Goal: Task Accomplishment & Management: Complete application form

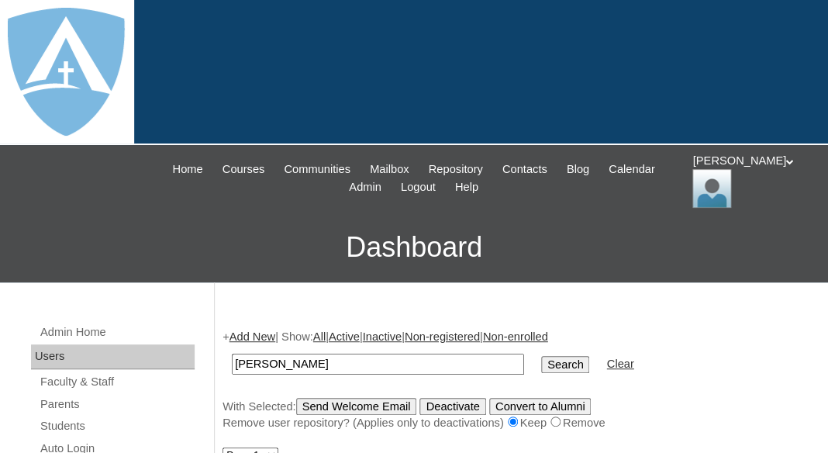
drag, startPoint x: 271, startPoint y: 363, endPoint x: 150, endPoint y: 343, distance: 123.4
click at [232, 354] on input "[PERSON_NAME]" at bounding box center [378, 364] width 292 height 21
type input "[PERSON_NAME]"
click at [541, 356] on input "Search" at bounding box center [565, 364] width 48 height 17
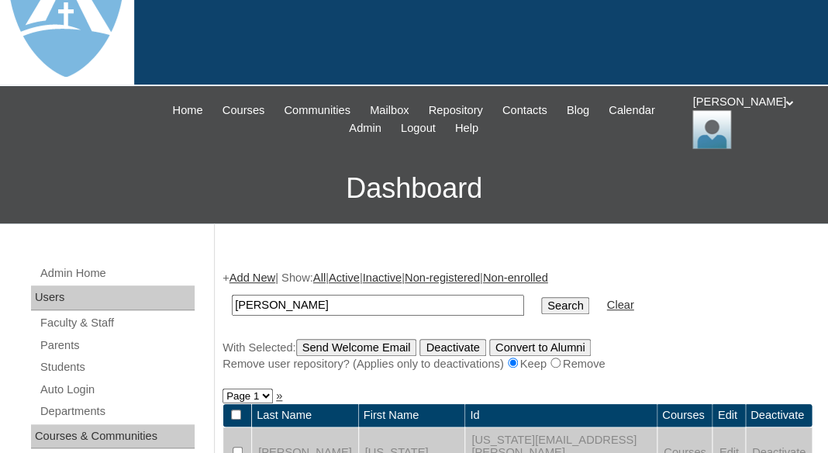
scroll to position [150, 0]
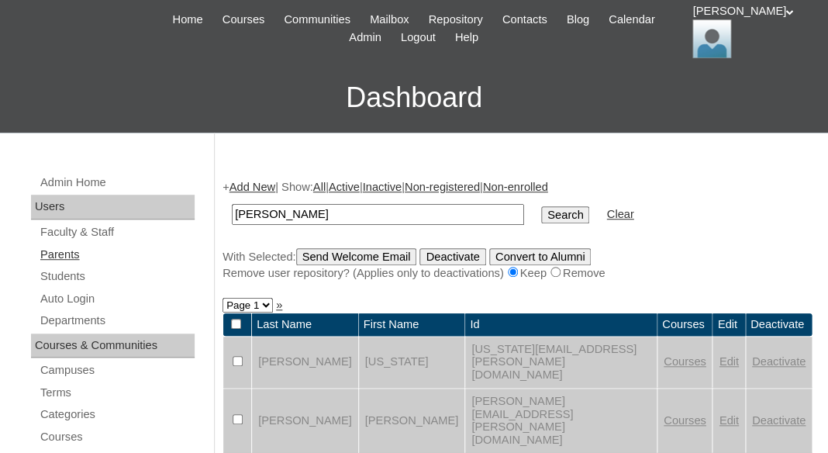
click at [77, 249] on link "Parents" at bounding box center [117, 254] width 156 height 19
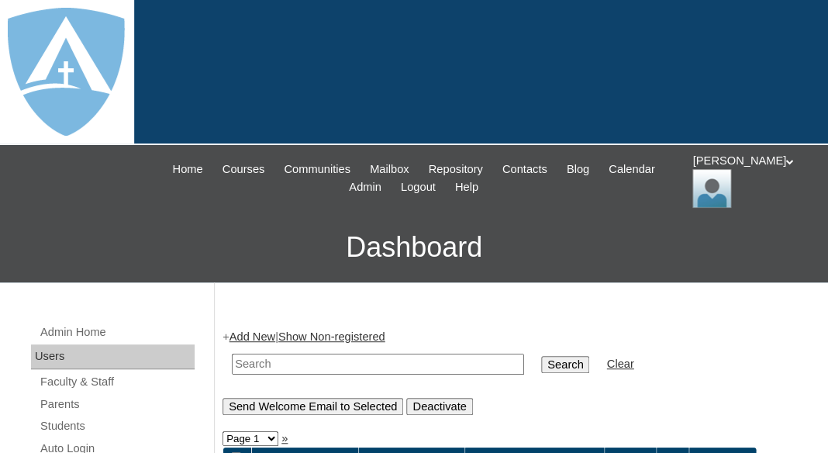
click at [303, 354] on input "text" at bounding box center [378, 364] width 292 height 21
paste input "[PERSON_NAME]"
drag, startPoint x: 269, startPoint y: 361, endPoint x: 174, endPoint y: 355, distance: 95.6
click at [232, 355] on input "Landis" at bounding box center [378, 364] width 292 height 21
type input "Landis"
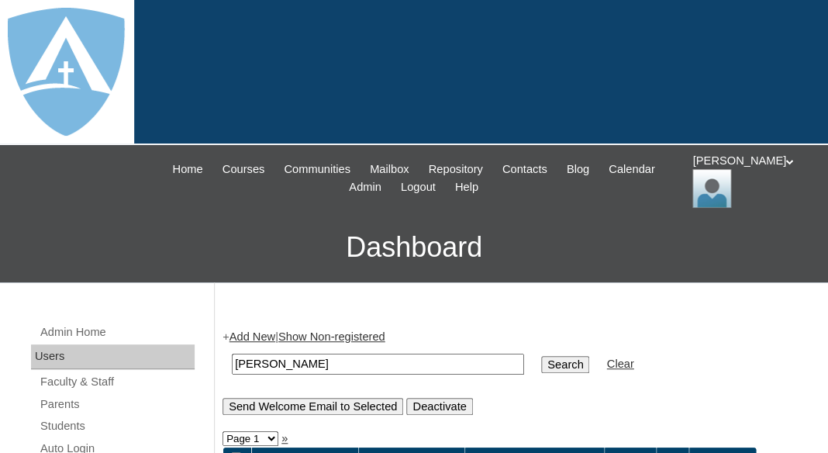
click at [541, 356] on input "Search" at bounding box center [565, 364] width 48 height 17
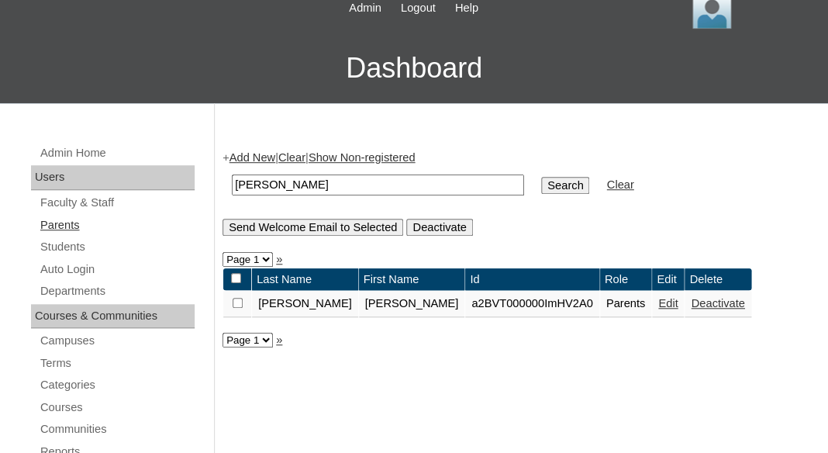
click at [64, 222] on link "Parents" at bounding box center [117, 225] width 156 height 19
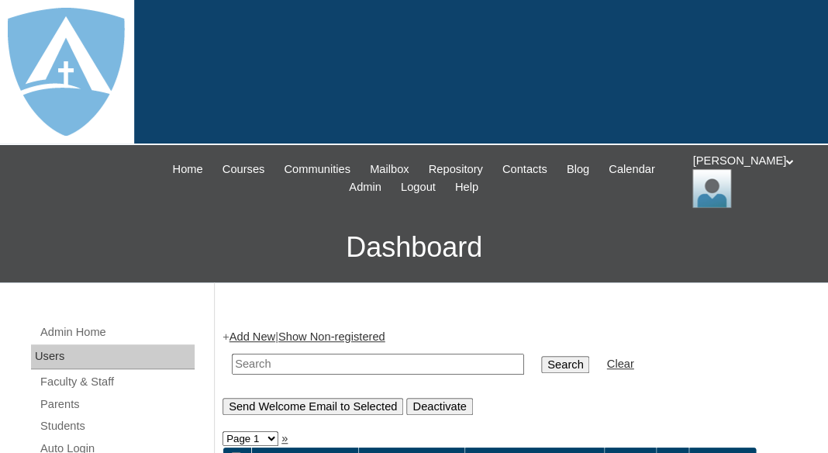
click at [252, 334] on link "Add New" at bounding box center [253, 336] width 46 height 12
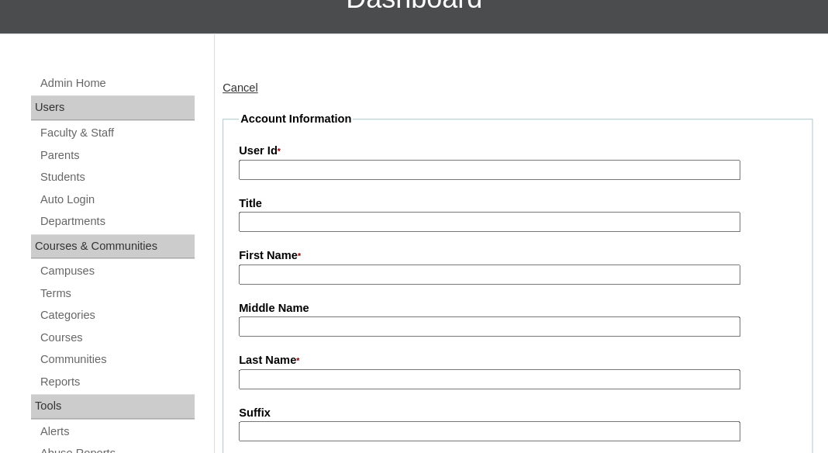
click at [282, 271] on input "First Name *" at bounding box center [490, 275] width 502 height 21
paste input "Gena Landis"
drag, startPoint x: 273, startPoint y: 271, endPoint x: 382, endPoint y: 265, distance: 108.7
click at [382, 265] on input "Gena Landis" at bounding box center [490, 275] width 502 height 21
type input "Gena"
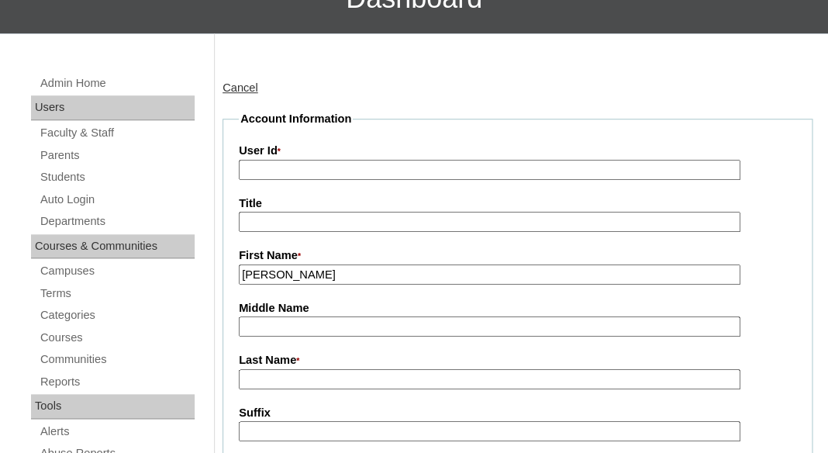
click at [273, 373] on input "Last Name *" at bounding box center [490, 379] width 502 height 21
paste input "Landis"
click at [246, 378] on input "Landis" at bounding box center [490, 379] width 502 height 21
type input "Landis"
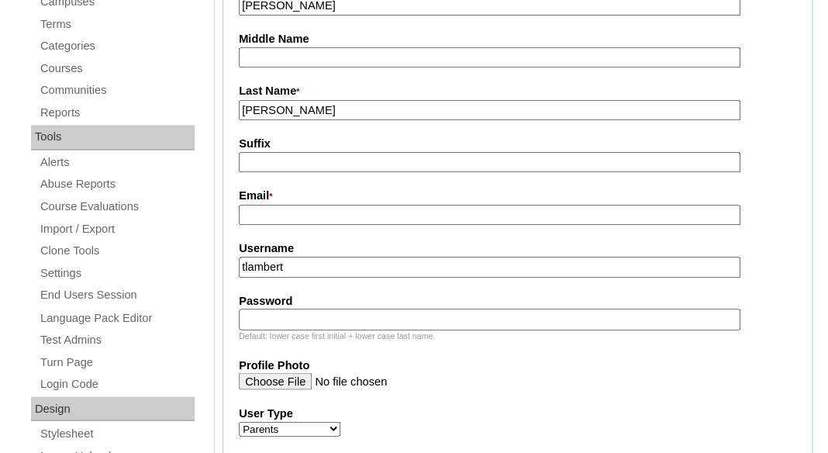
scroll to position [551, 0]
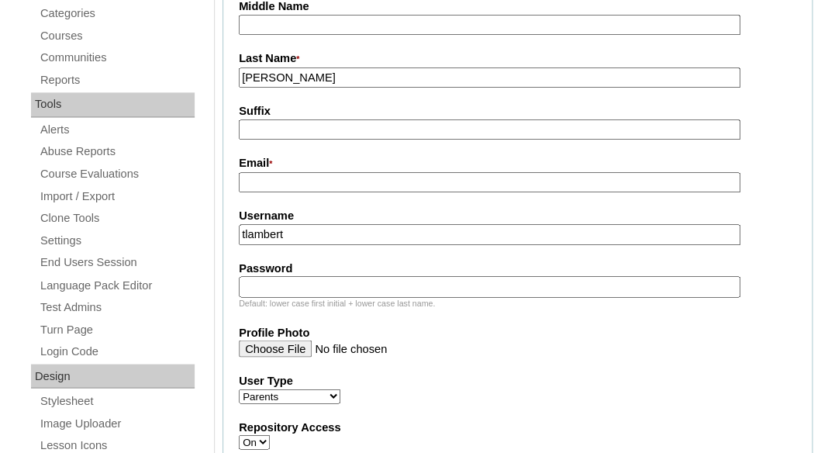
click at [283, 174] on input "Email *" at bounding box center [490, 182] width 502 height 21
paste input "gllandis@yahoo.com"
type input "gllandis@yahoo.com"
click at [313, 233] on input "tlambert" at bounding box center [490, 234] width 502 height 21
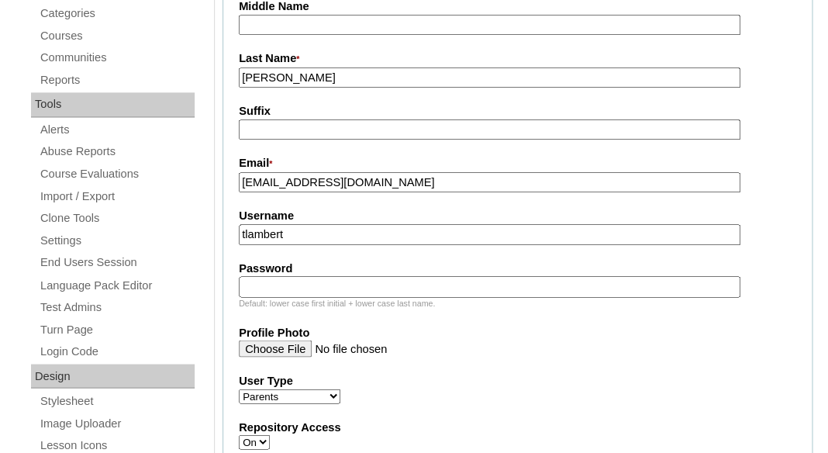
click at [313, 233] on input "tlambert" at bounding box center [490, 234] width 502 height 21
paste input "gllandis@yahoo.com"
type input "gllandis@yahoo.com"
click at [300, 276] on input "Password" at bounding box center [490, 286] width 502 height 21
paste input "gllandis@yahoo.com"
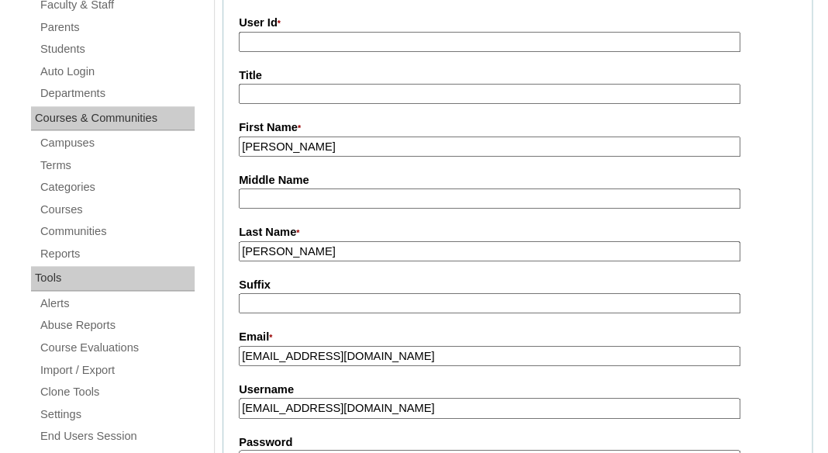
scroll to position [321, 0]
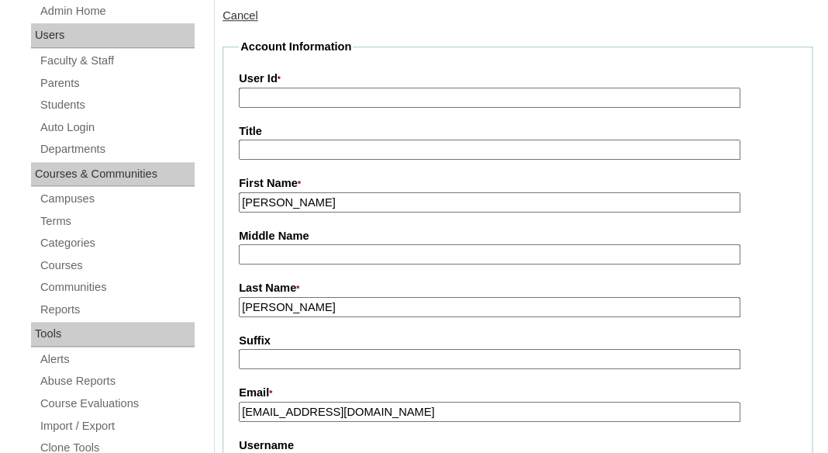
type input "gllandis@yahoo.com"
click at [372, 97] on input "User Id *" at bounding box center [490, 98] width 502 height 21
paste input "a7cVT0000000mPdYAI"
type input "a7cVT0000000mPdYAI"
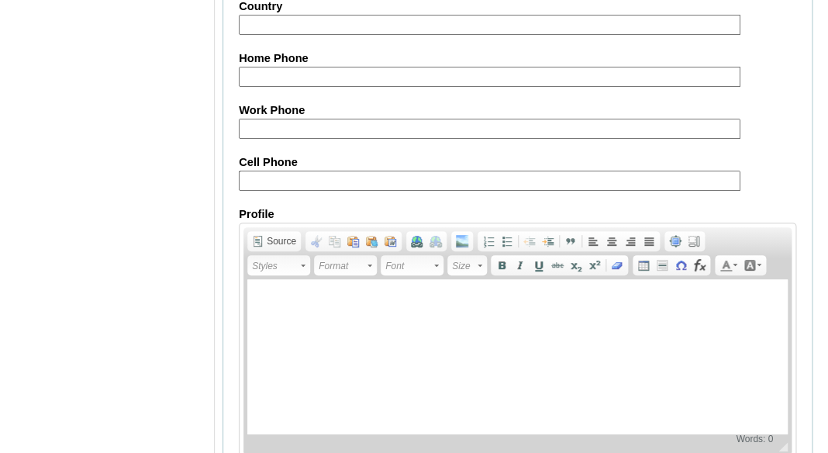
scroll to position [1752, 0]
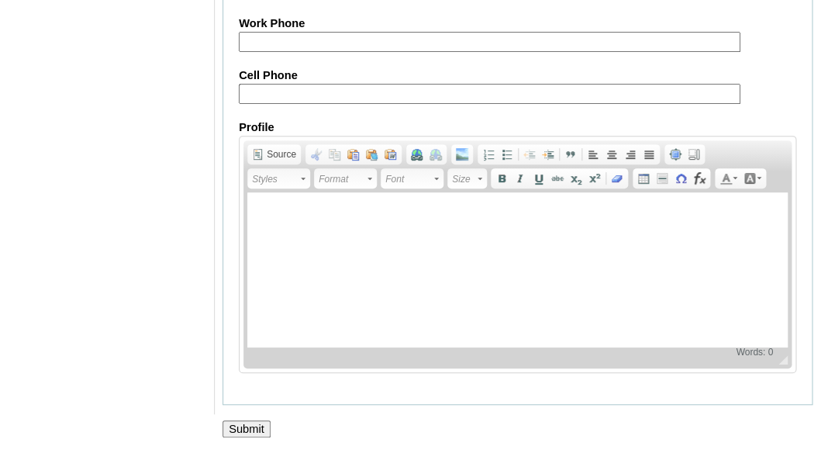
click at [252, 434] on input "Submit" at bounding box center [247, 428] width 48 height 17
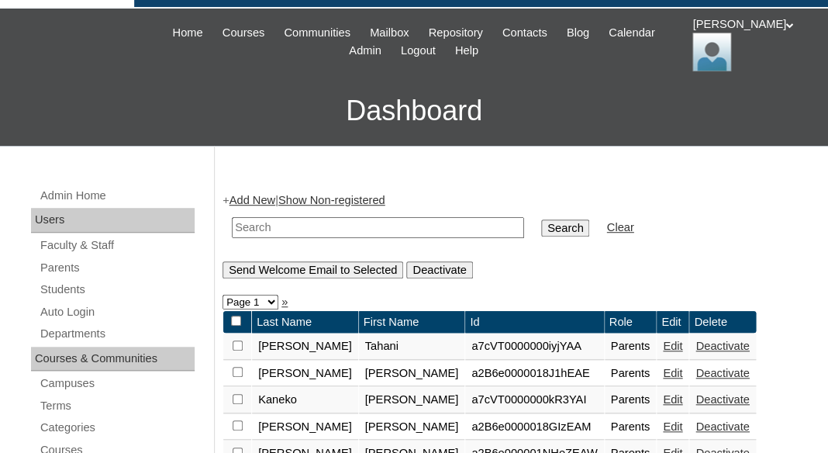
scroll to position [230, 0]
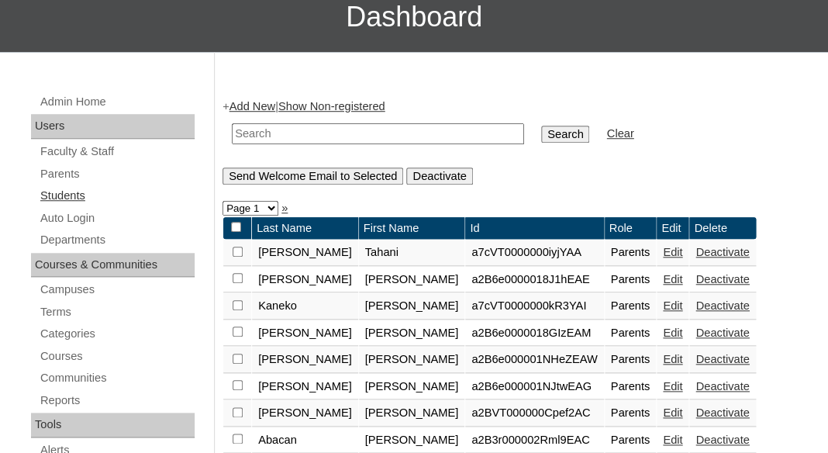
click at [71, 199] on link "Students" at bounding box center [117, 195] width 156 height 19
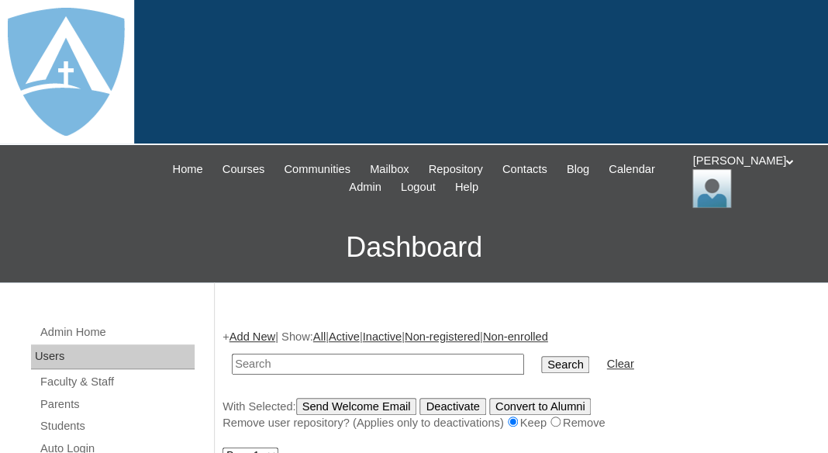
click at [253, 331] on link "Add New" at bounding box center [253, 336] width 46 height 12
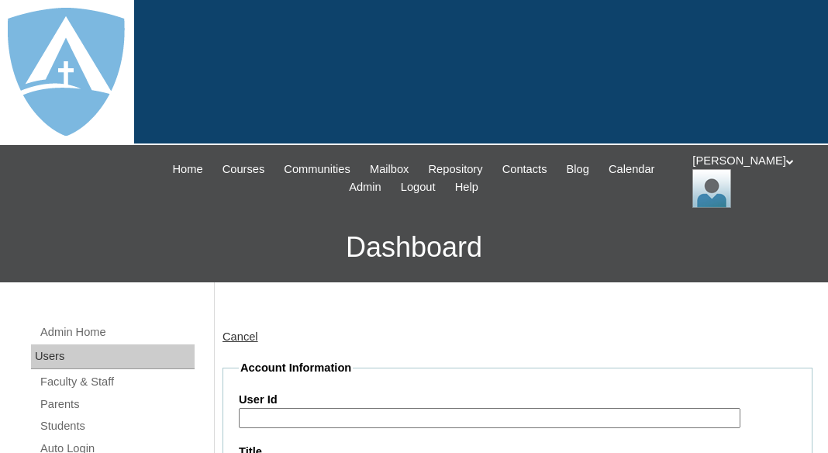
type input "tlambert"
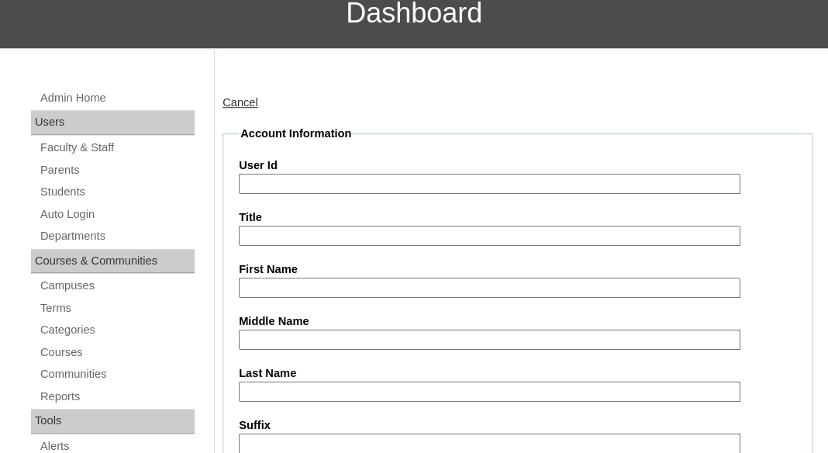
scroll to position [285, 0]
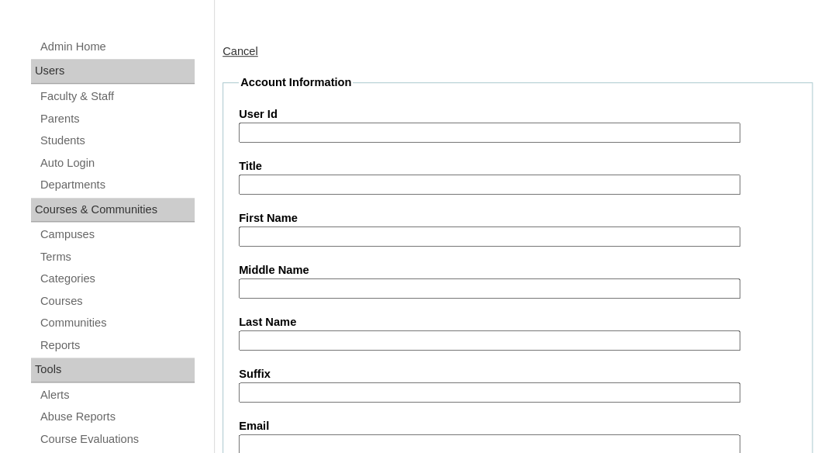
click at [265, 230] on input "First Name" at bounding box center [490, 237] width 502 height 21
paste input "Myles Devereaux"
drag, startPoint x: 278, startPoint y: 233, endPoint x: 389, endPoint y: 242, distance: 112.0
click at [389, 242] on input "Myles Devereaux" at bounding box center [490, 237] width 502 height 21
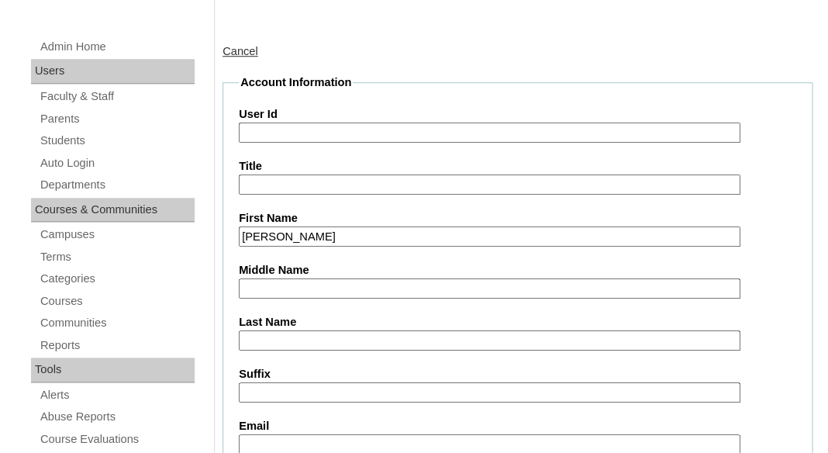
type input "Myles"
click at [334, 332] on input "Last Name" at bounding box center [490, 340] width 502 height 21
type input "v"
paste input "Devereaux"
type input "Devereaux"
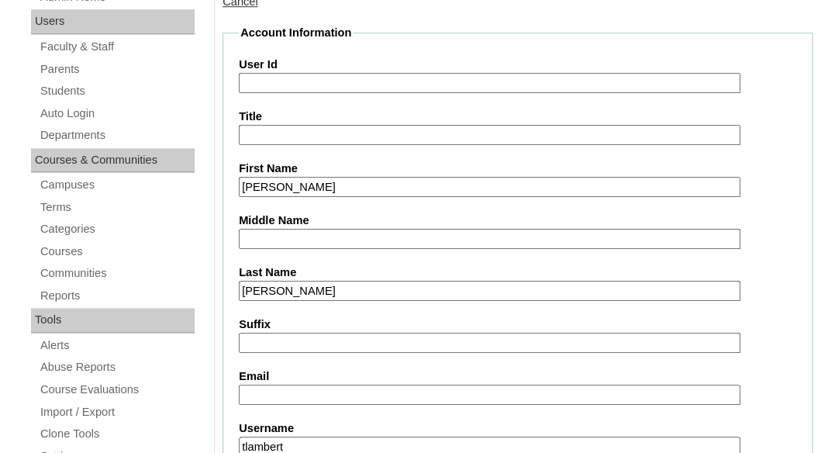
scroll to position [405, 0]
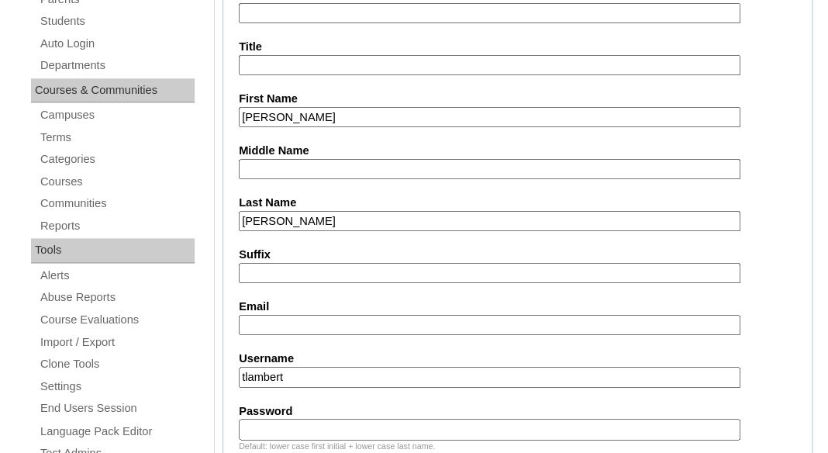
click at [278, 329] on input "Email" at bounding box center [490, 325] width 502 height 21
paste input "gllandis@yahoo.com"
type input "gllandis@yahoo.com"
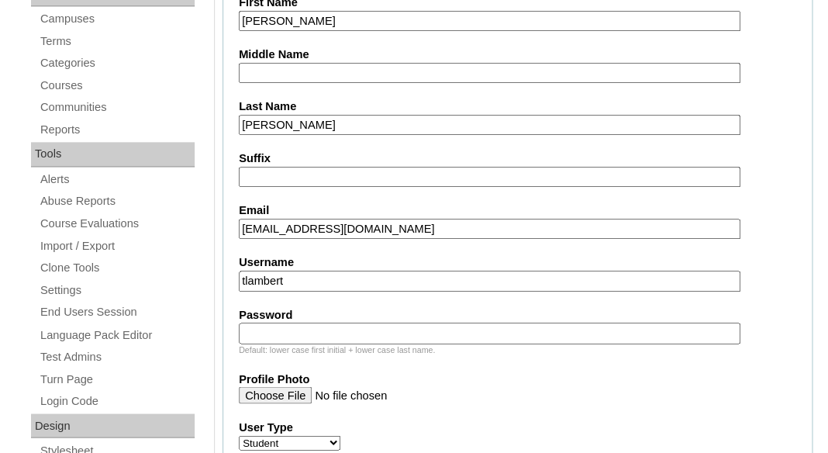
scroll to position [527, 0]
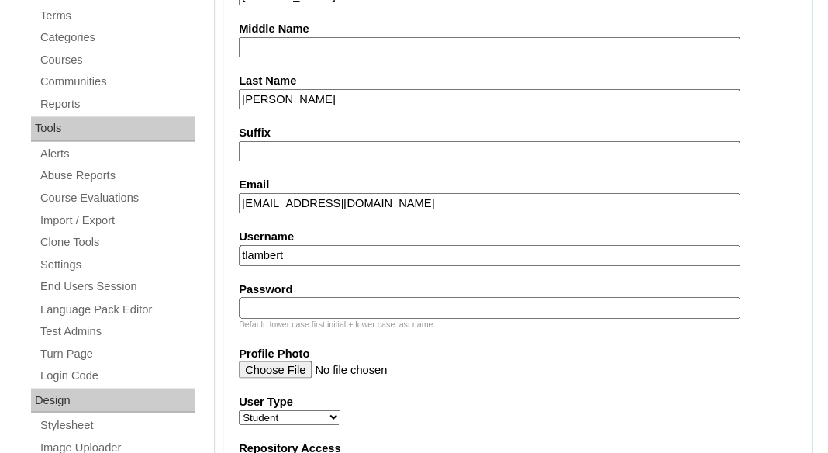
click at [368, 253] on input "tlambert" at bounding box center [490, 255] width 502 height 21
paste input "myles.devereaux@enlightiumstudent.com"
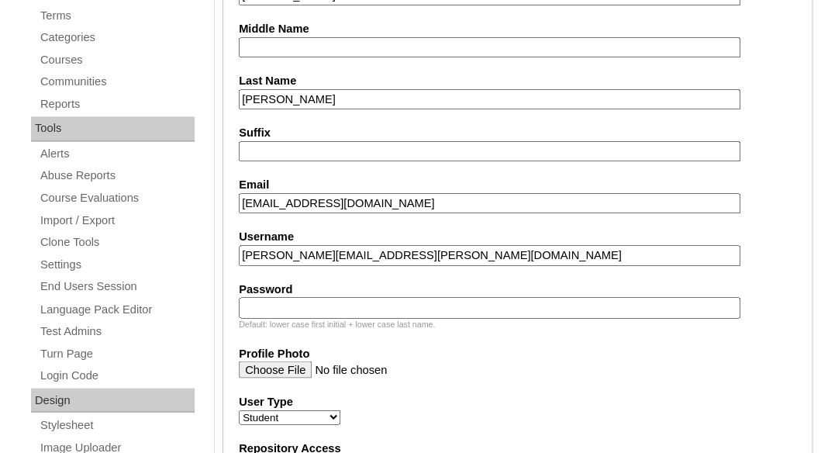
type input "myles.devereaux@enlightiumstudent.com"
click at [344, 309] on input "Password" at bounding box center [490, 307] width 502 height 21
paste input "myles.devereaux@enlightiumstudent.com"
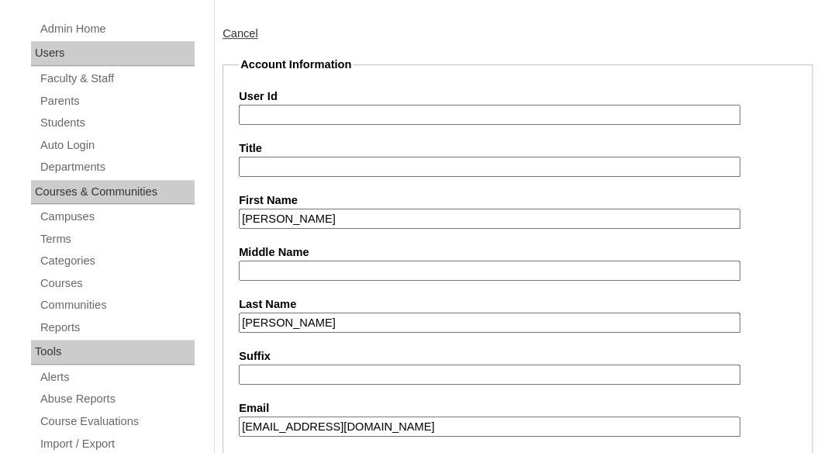
scroll to position [189, 0]
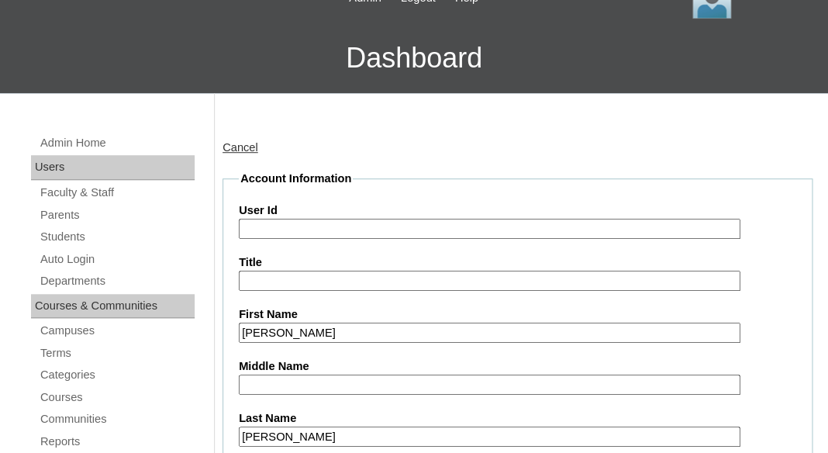
type input "myles.devereaux@enlightiumstudent.com"
click at [300, 227] on input "User Id" at bounding box center [490, 229] width 502 height 21
paste input "myles.devereaux@enlightiumstudent.com"
type input "26myles.devereaux@enlightiumstudent.com"
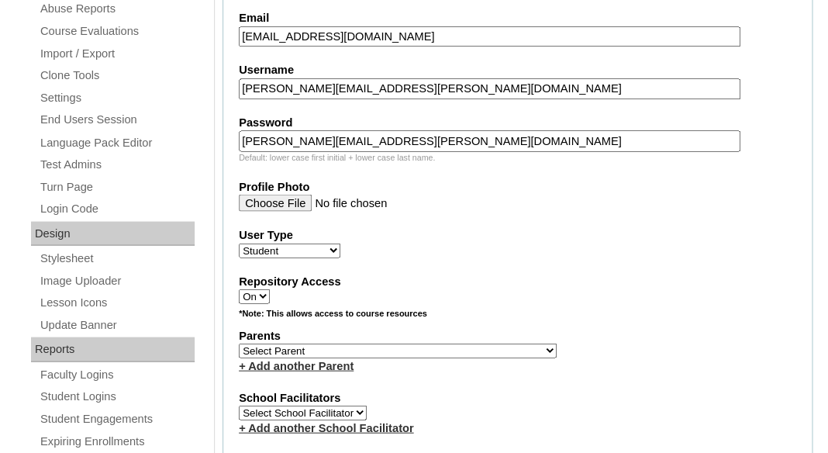
scroll to position [748, 0]
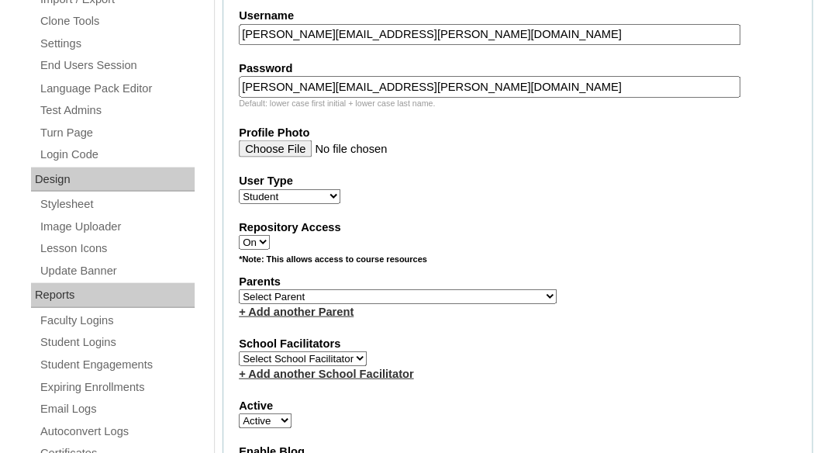
click at [239, 289] on select "Select Parent Abbas, Tahani Garcia, Rosa Kaneko, Chad Labourdette, Jessica Nich…" at bounding box center [398, 296] width 318 height 15
select select "101479"
click option "Landis, Gena" at bounding box center [0, 0] width 0 height 0
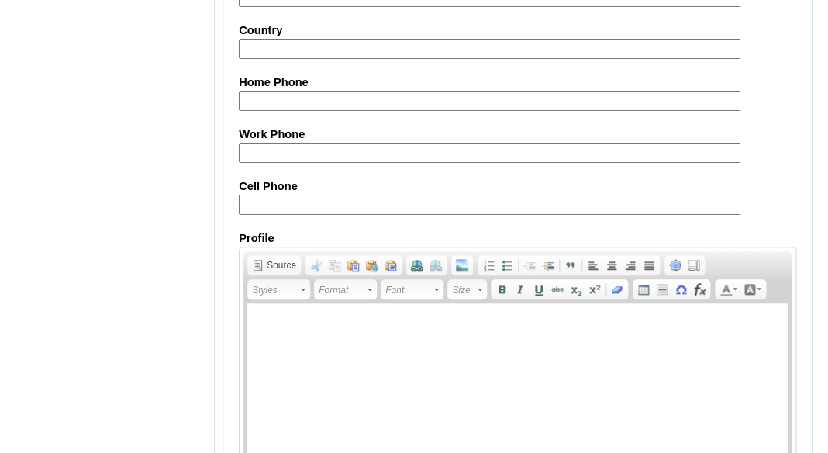
scroll to position [2030, 0]
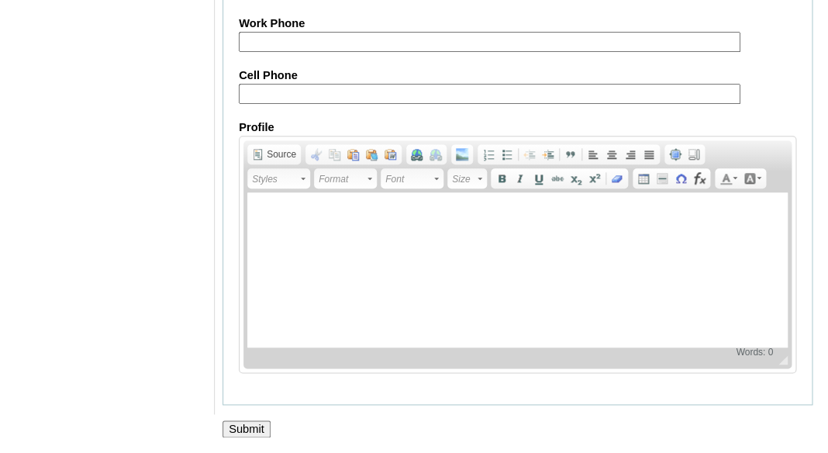
click at [252, 422] on input "Submit" at bounding box center [247, 428] width 48 height 17
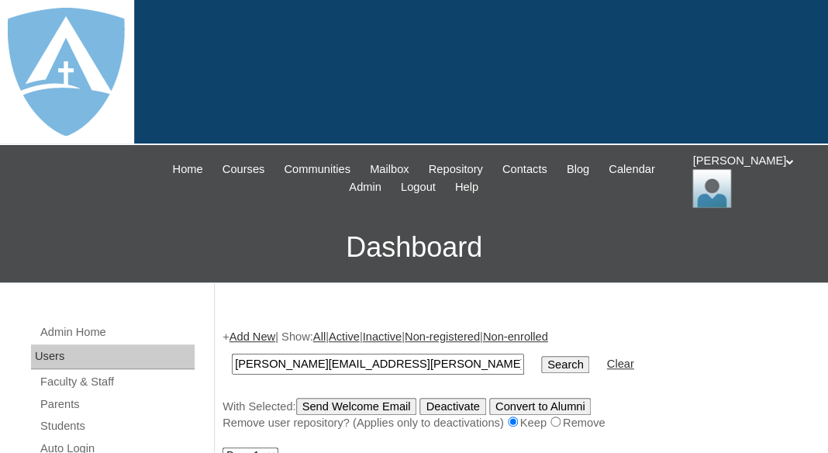
type input "[PERSON_NAME][EMAIL_ADDRESS][PERSON_NAME][DOMAIN_NAME]"
click at [541, 356] on input "Search" at bounding box center [565, 364] width 48 height 17
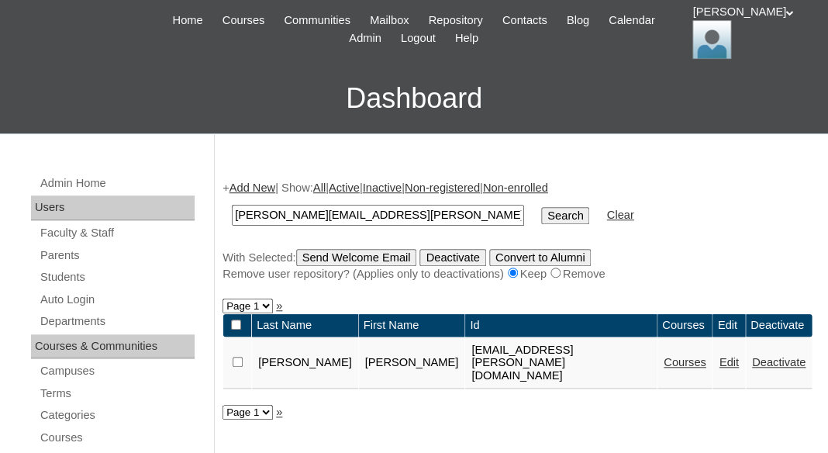
scroll to position [185, 0]
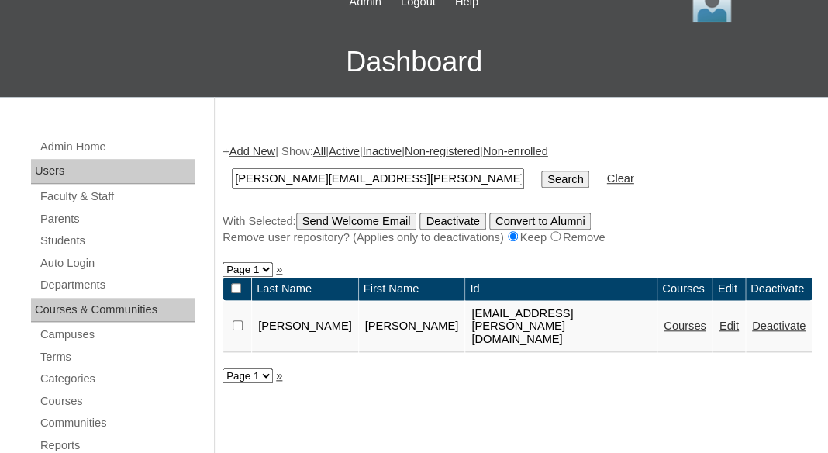
click at [671, 325] on link "Courses" at bounding box center [685, 326] width 43 height 12
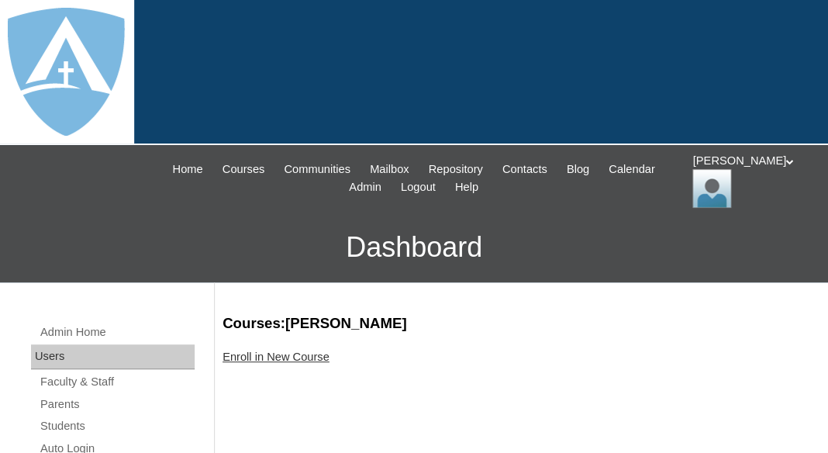
click at [299, 352] on link "Enroll in New Course" at bounding box center [276, 357] width 107 height 12
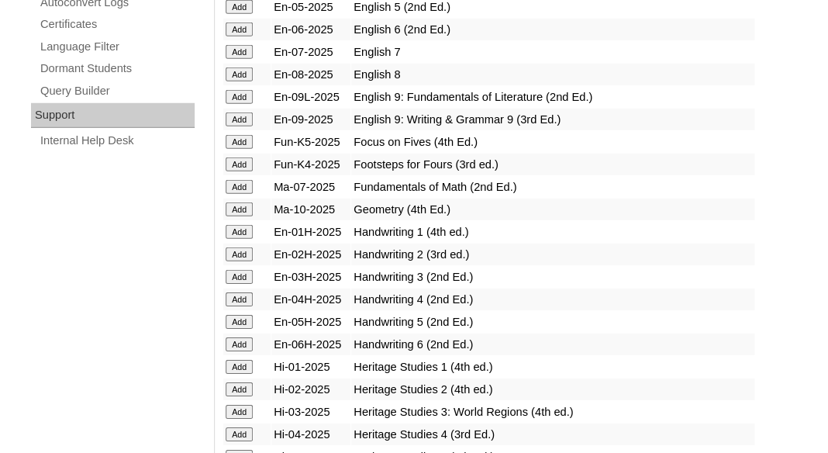
scroll to position [1155, 0]
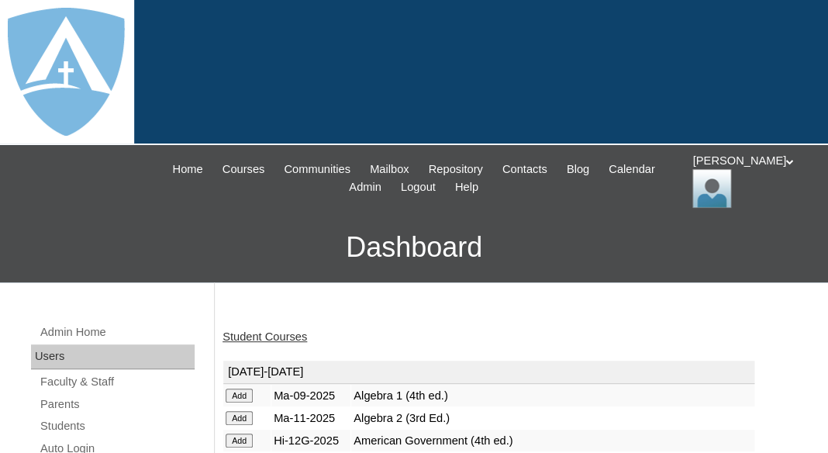
click at [291, 335] on link "Student Courses" at bounding box center [265, 336] width 85 height 12
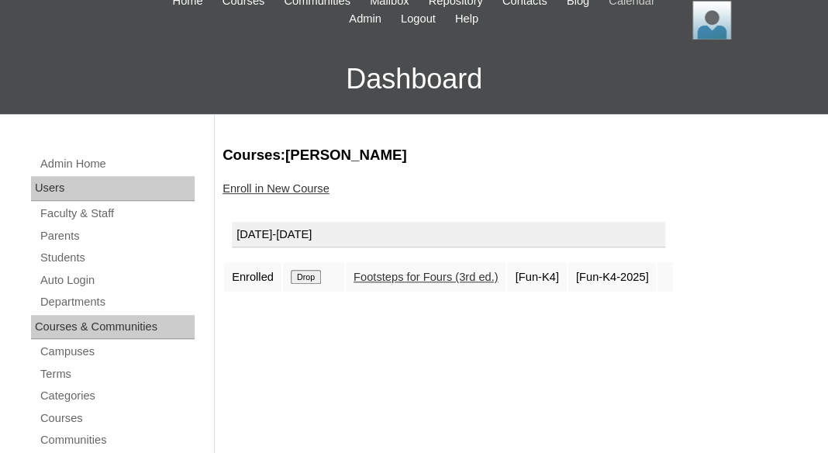
scroll to position [177, 0]
